Goal: Transaction & Acquisition: Download file/media

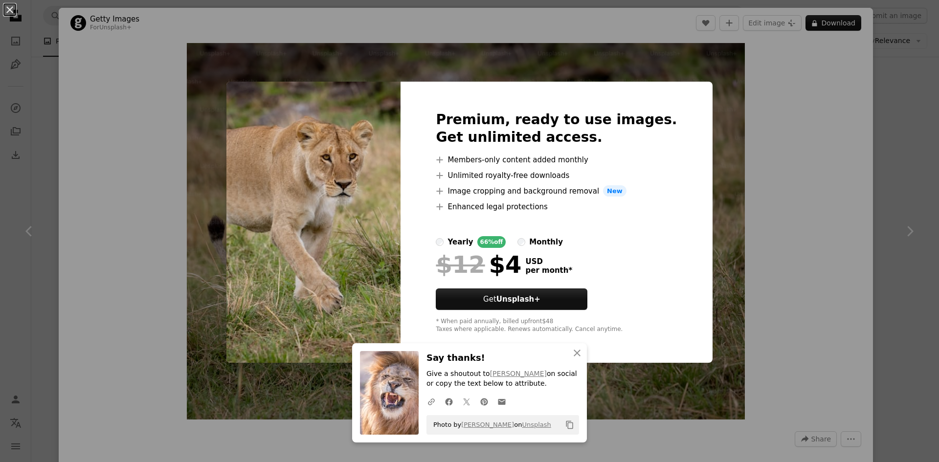
scroll to position [2948, 0]
